Goal: Use online tool/utility: Use online tool/utility

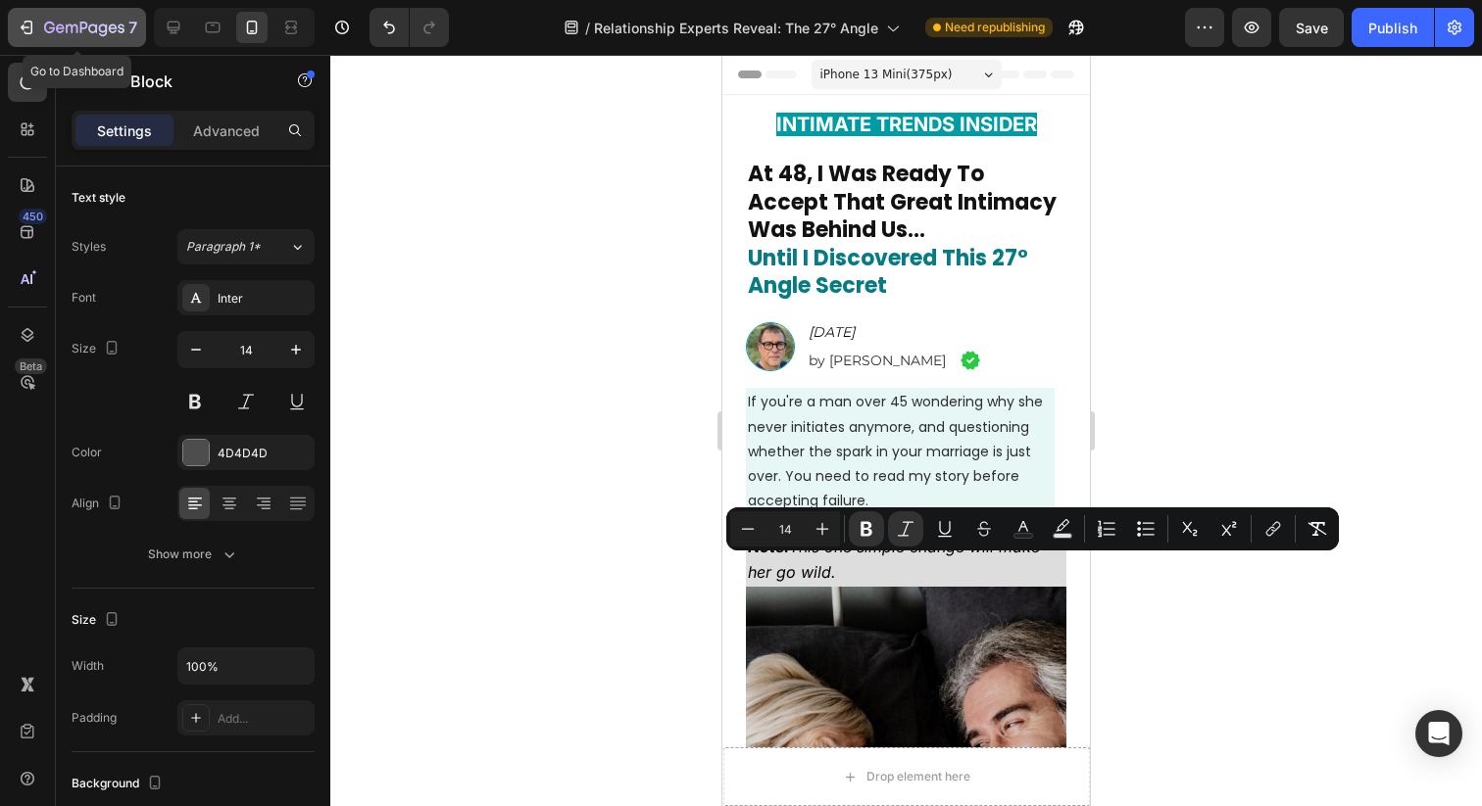
scroll to position [3607, 0]
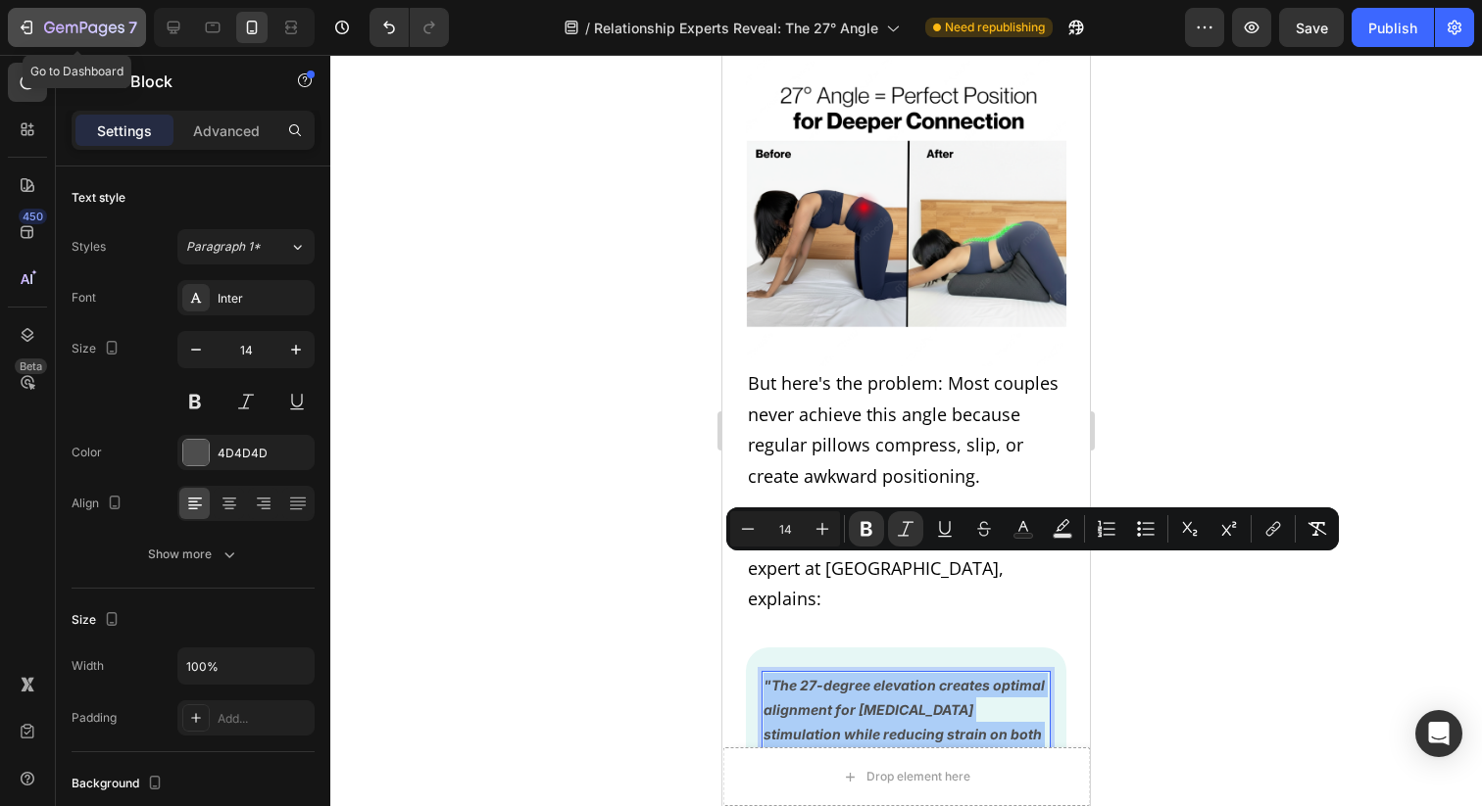
click at [24, 30] on icon "button" at bounding box center [27, 28] width 20 height 20
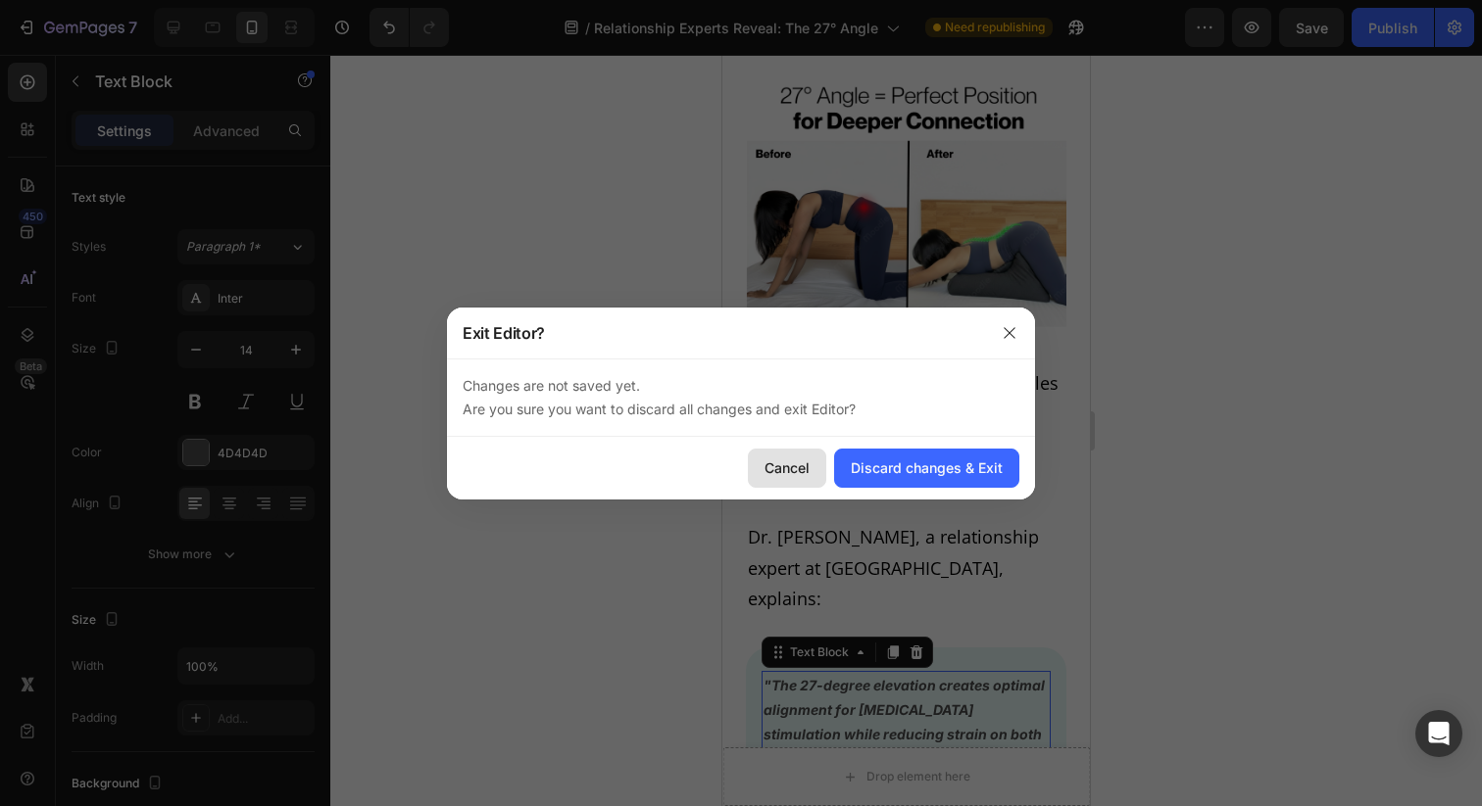
click at [794, 466] on div "Cancel" at bounding box center [786, 468] width 45 height 21
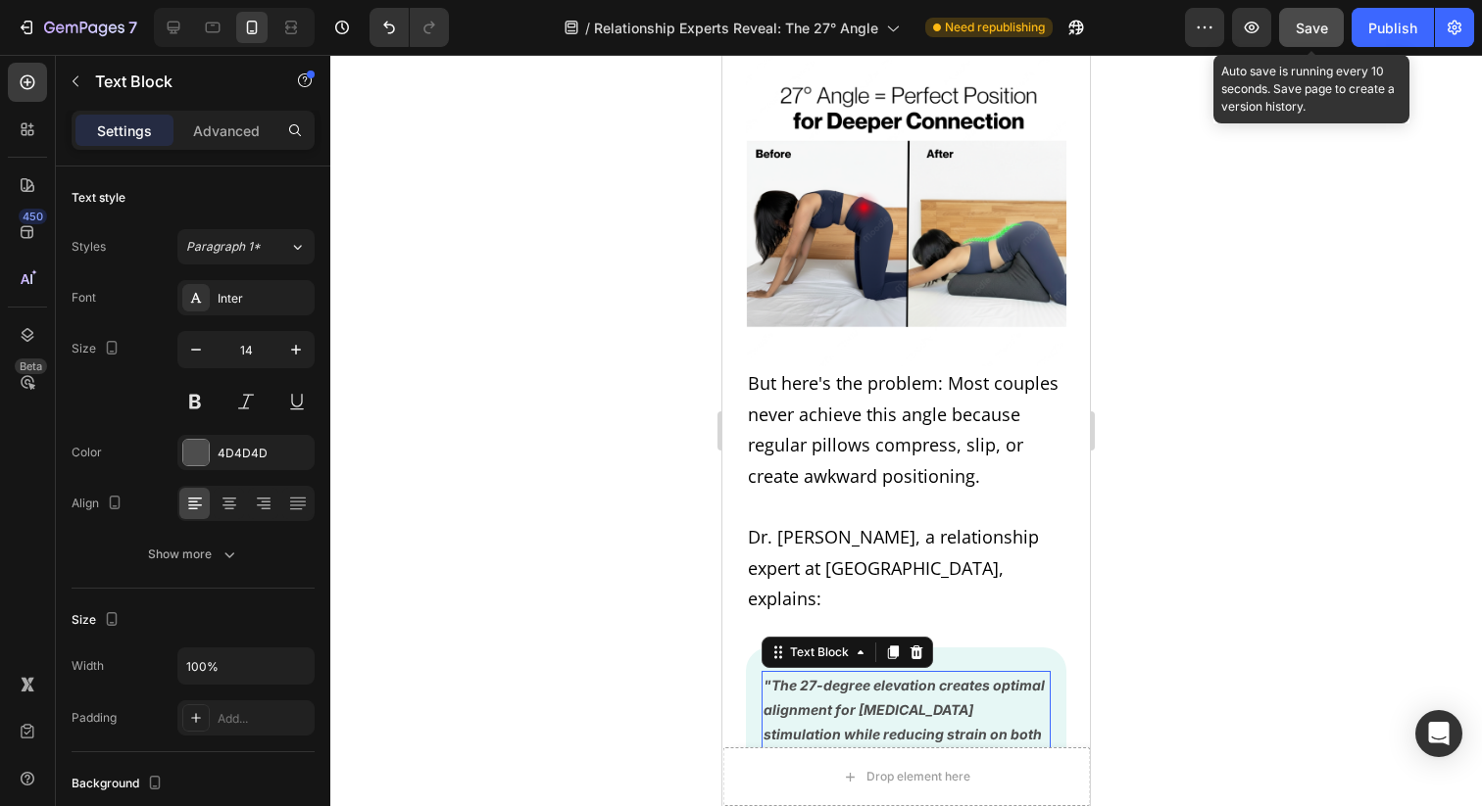
click at [1325, 27] on span "Save" at bounding box center [1311, 28] width 32 height 17
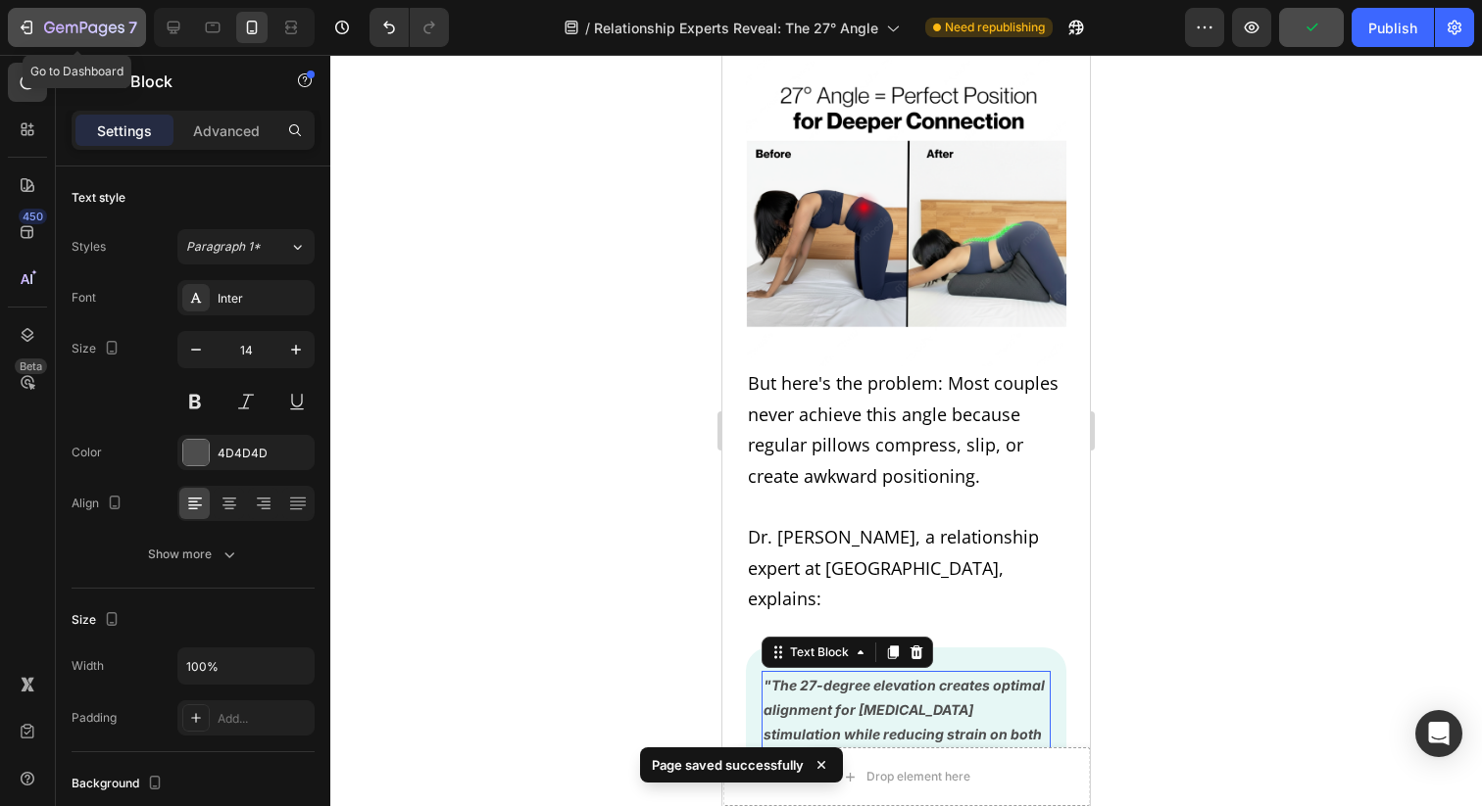
click at [52, 28] on icon "button" at bounding box center [49, 28] width 11 height 12
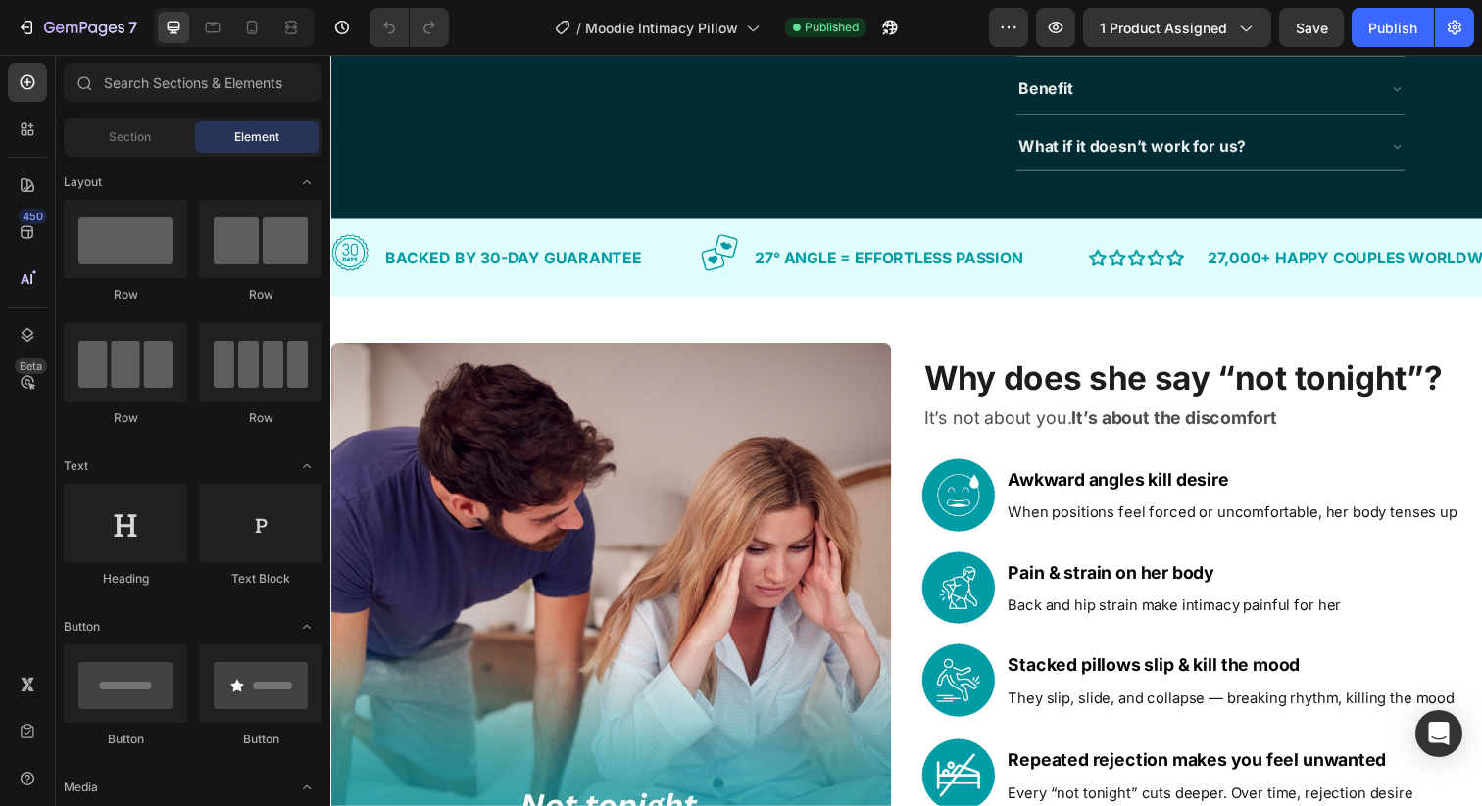
scroll to position [926, 0]
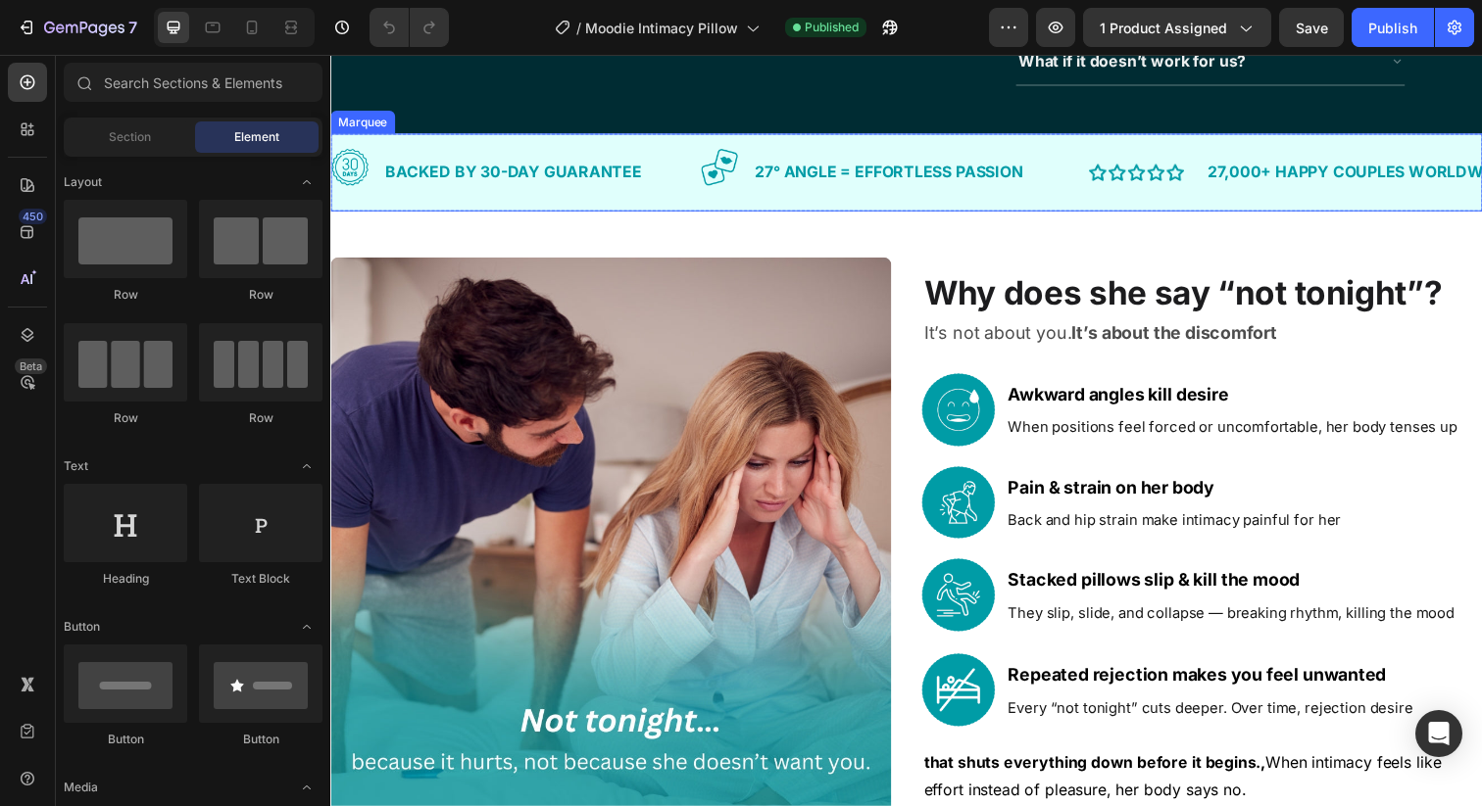
click at [1064, 199] on div "Image 27° angle = effortless passion Text Block Row" at bounding box center [902, 175] width 389 height 48
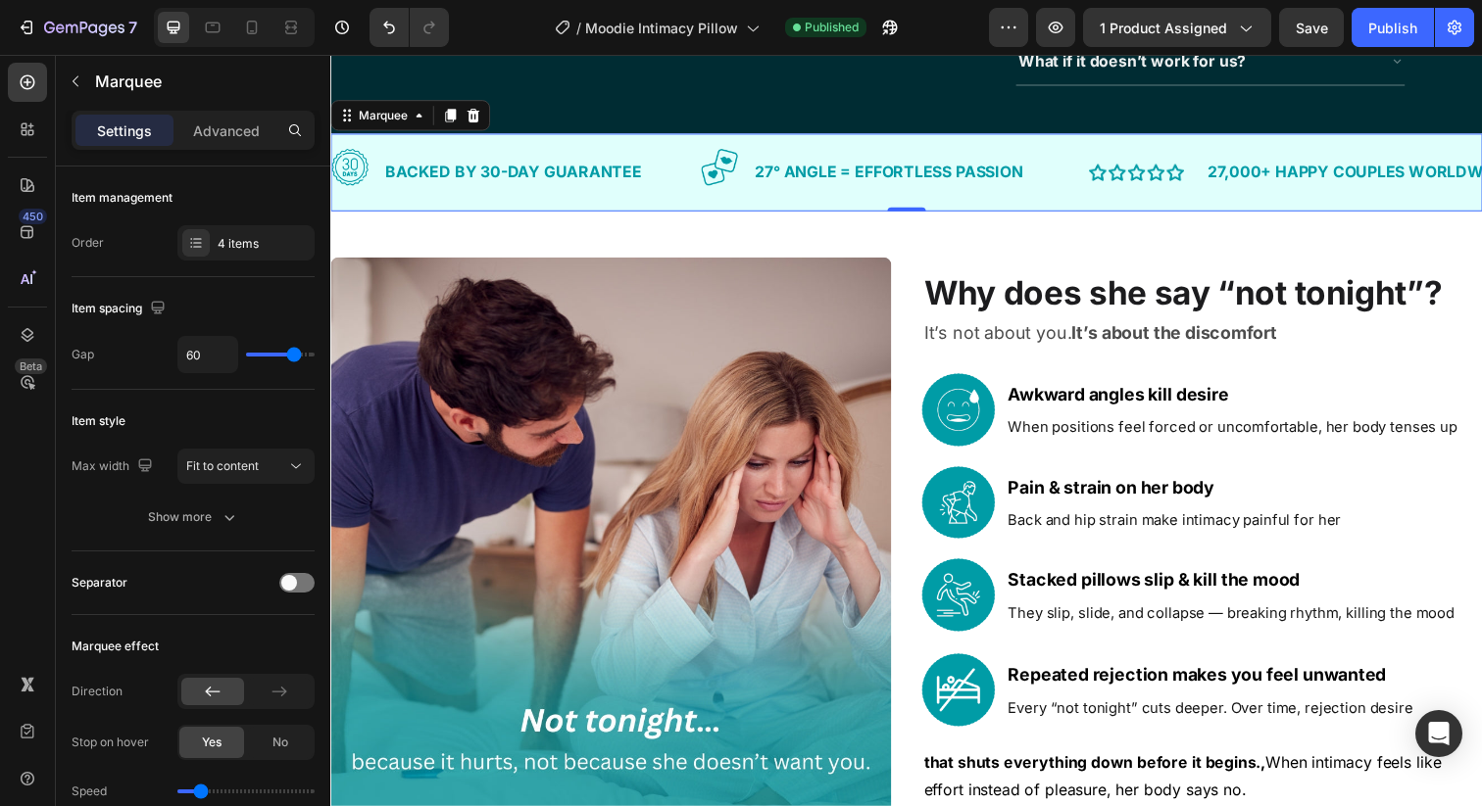
click at [1045, 199] on div "Image 27° angle = effortless passion Text Block Row" at bounding box center [902, 175] width 389 height 48
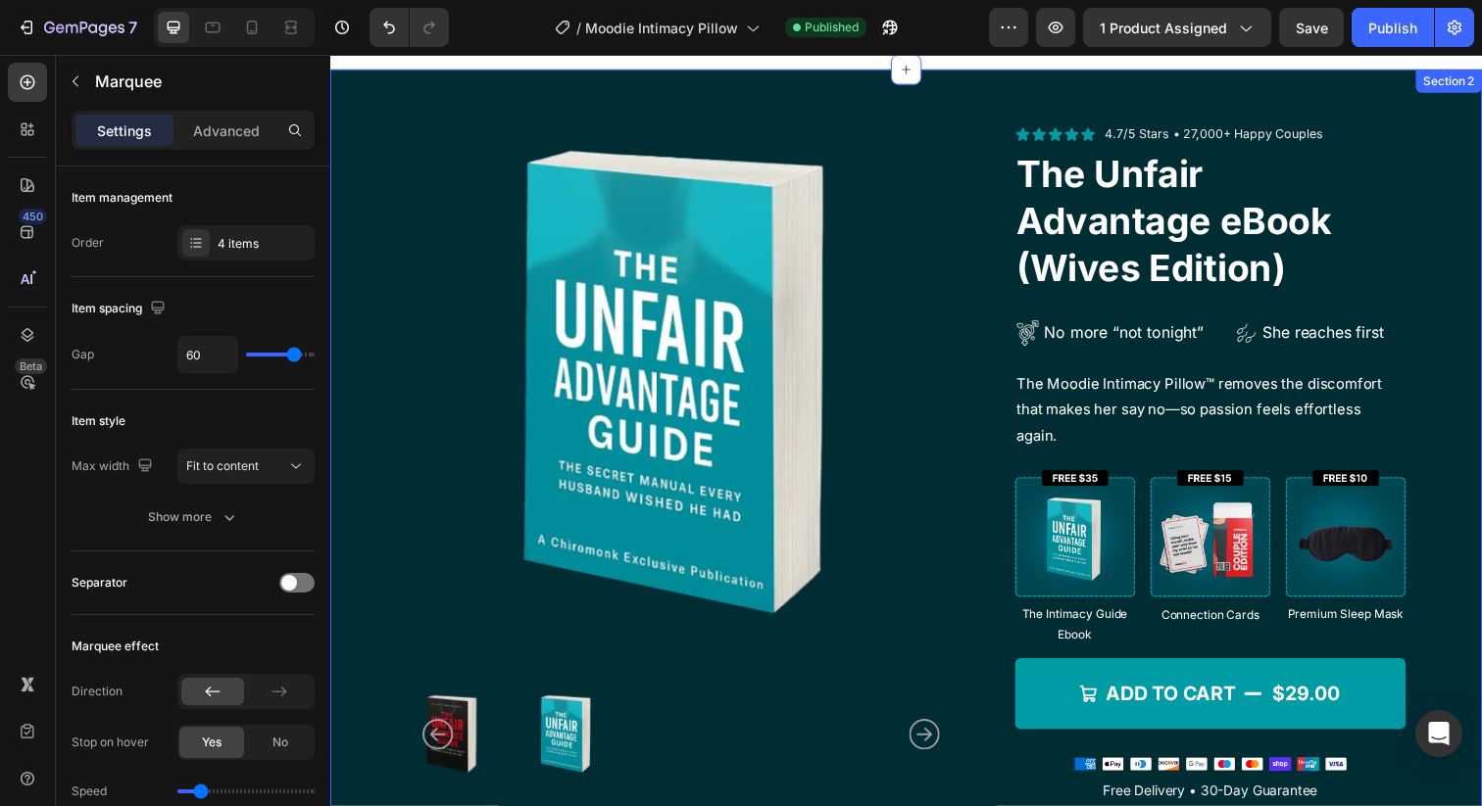
scroll to position [30, 0]
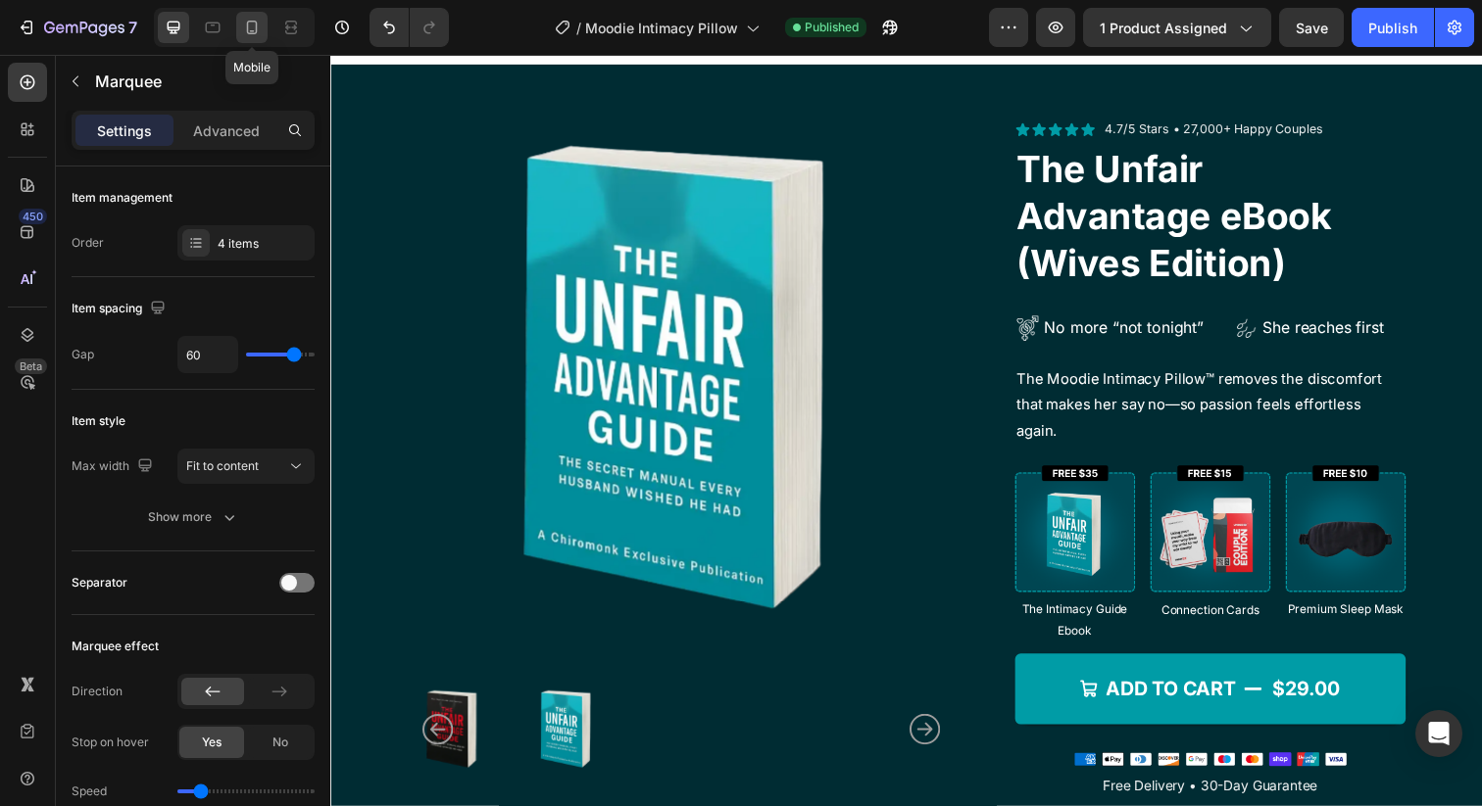
click at [258, 26] on icon at bounding box center [252, 28] width 20 height 20
type input "16"
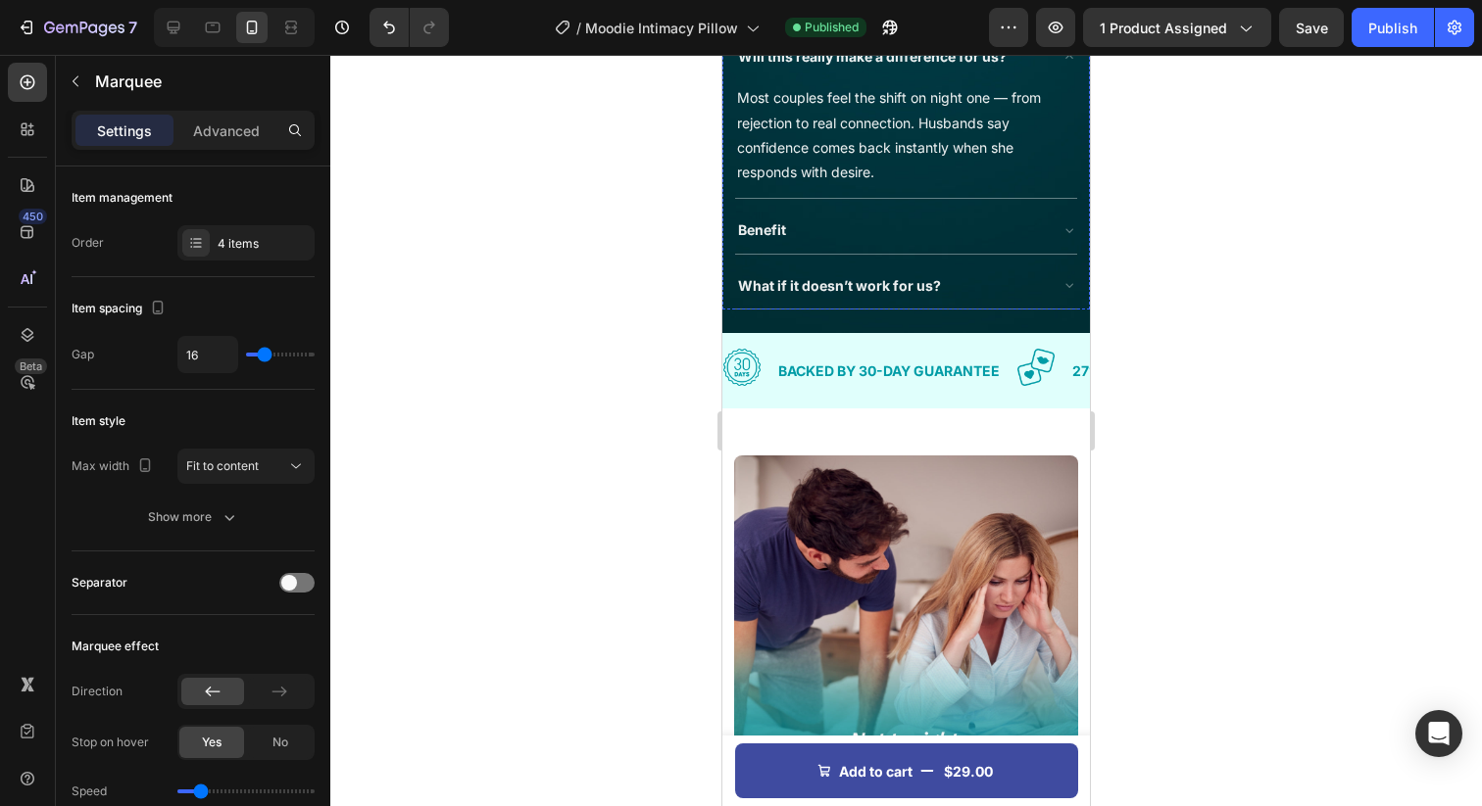
scroll to position [987, 0]
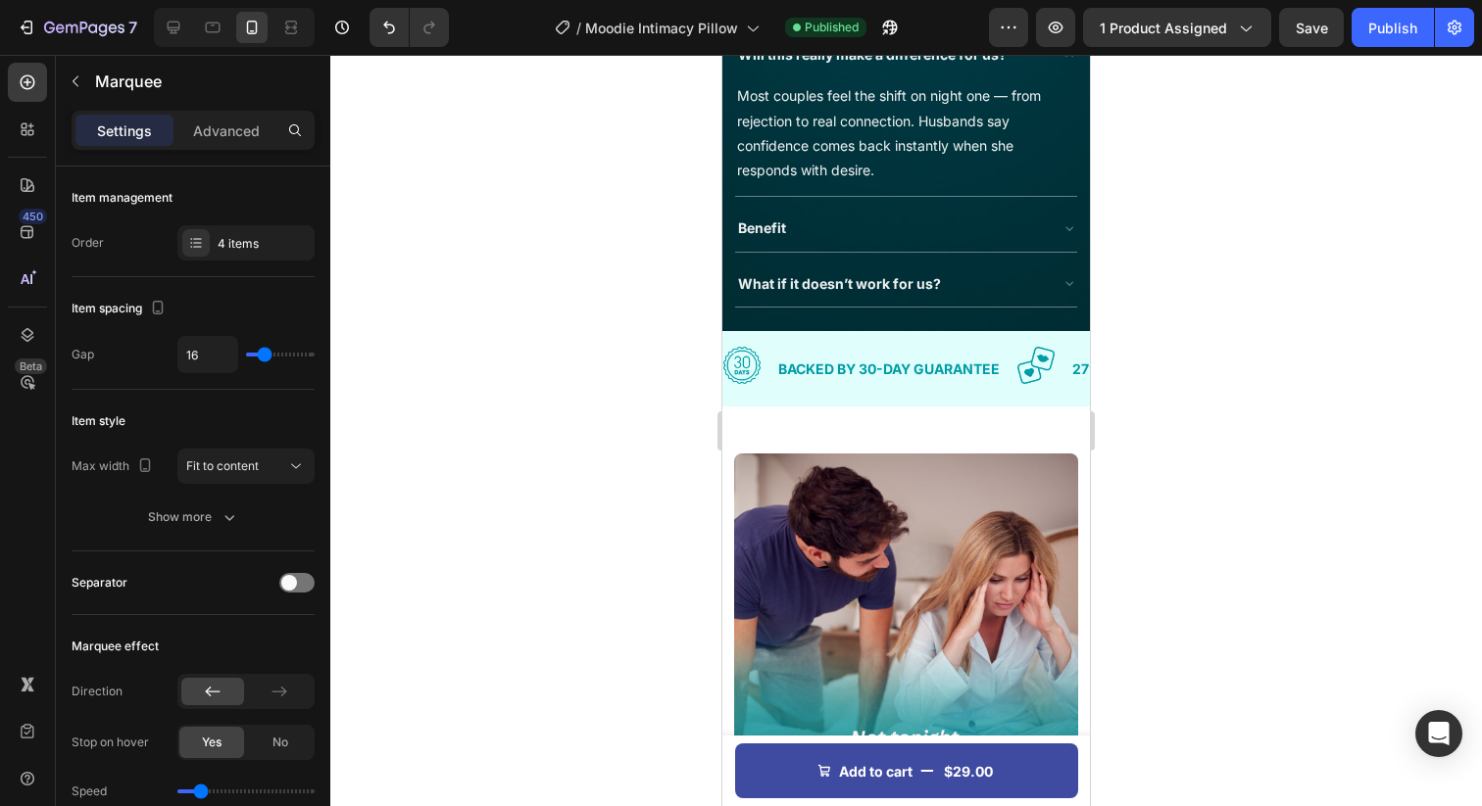
click at [880, 338] on div "Image Backed by 30-Day Guarantee Text Block Row Image 27° angle = effortless pa…" at bounding box center [905, 368] width 367 height 75
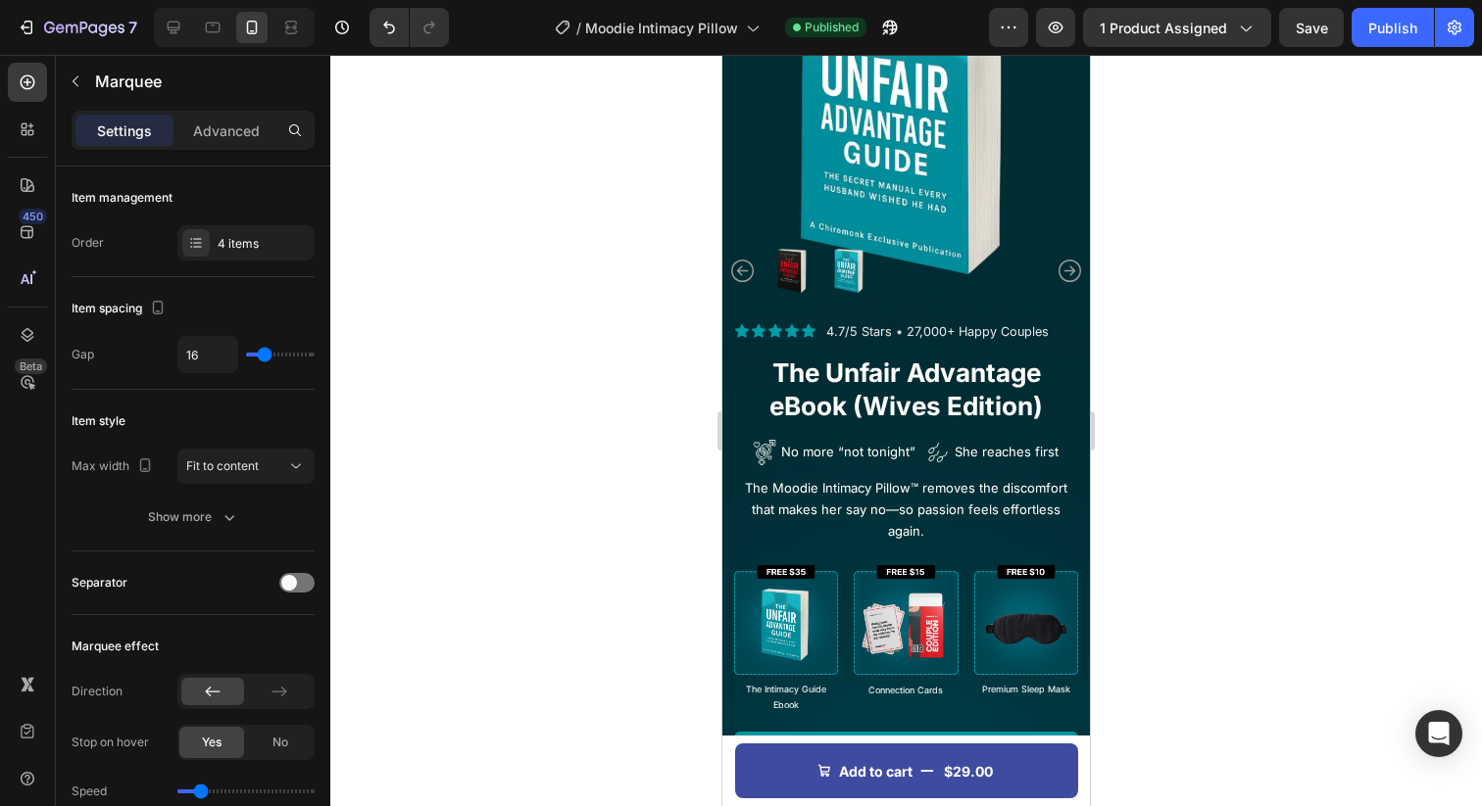
scroll to position [0, 0]
